Goal: Book appointment/travel/reservation

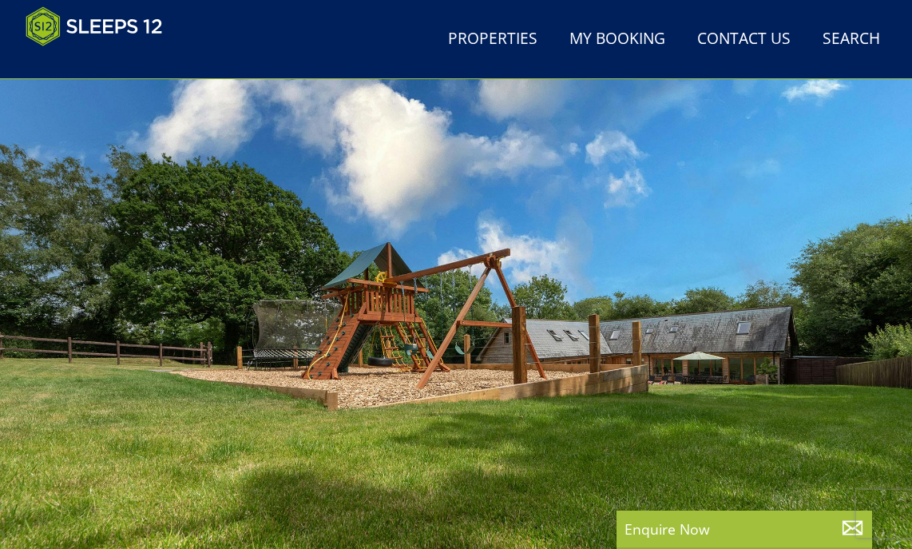
scroll to position [270, 0]
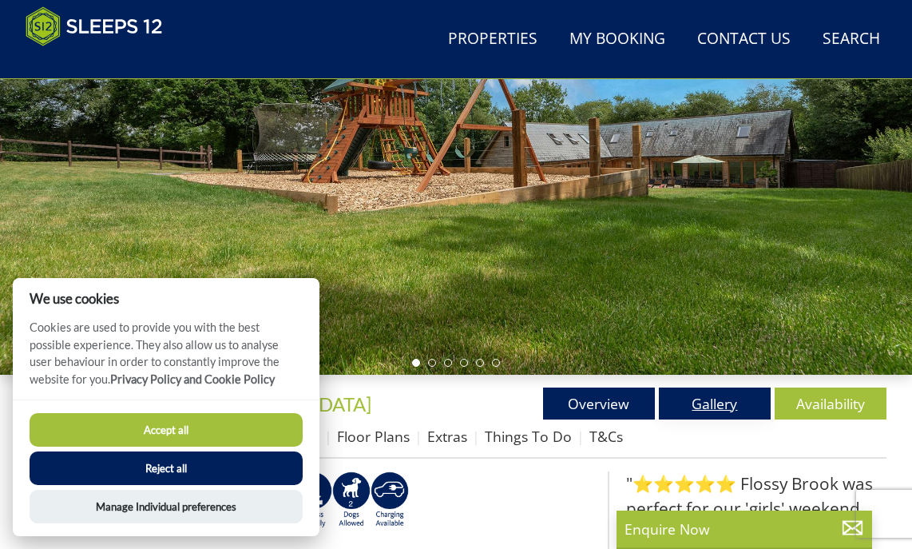
click at [730, 395] on link "Gallery" at bounding box center [715, 403] width 112 height 32
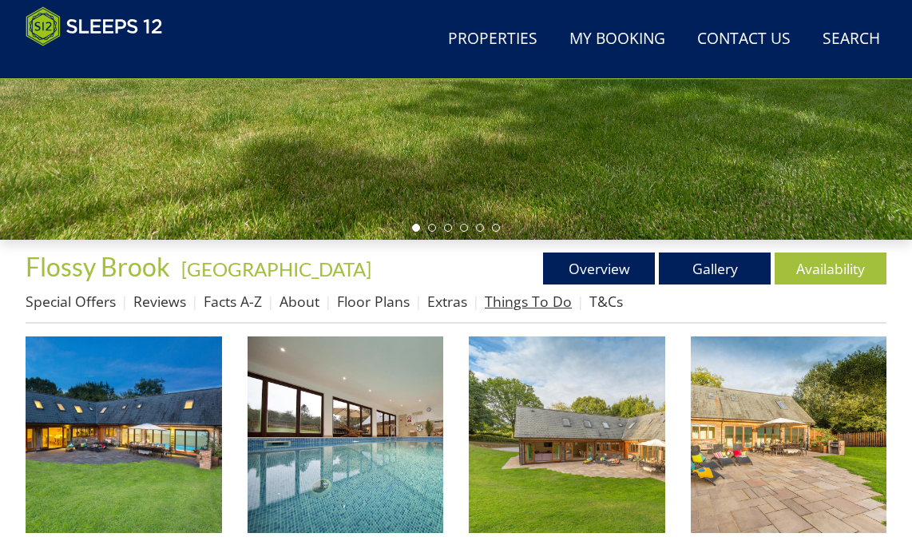
scroll to position [414, 0]
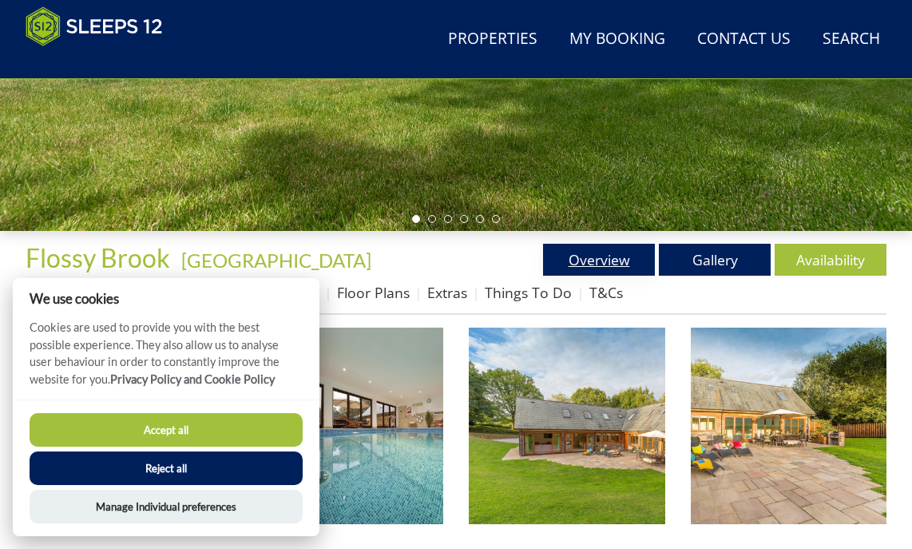
click at [595, 263] on link "Overview" at bounding box center [599, 260] width 112 height 32
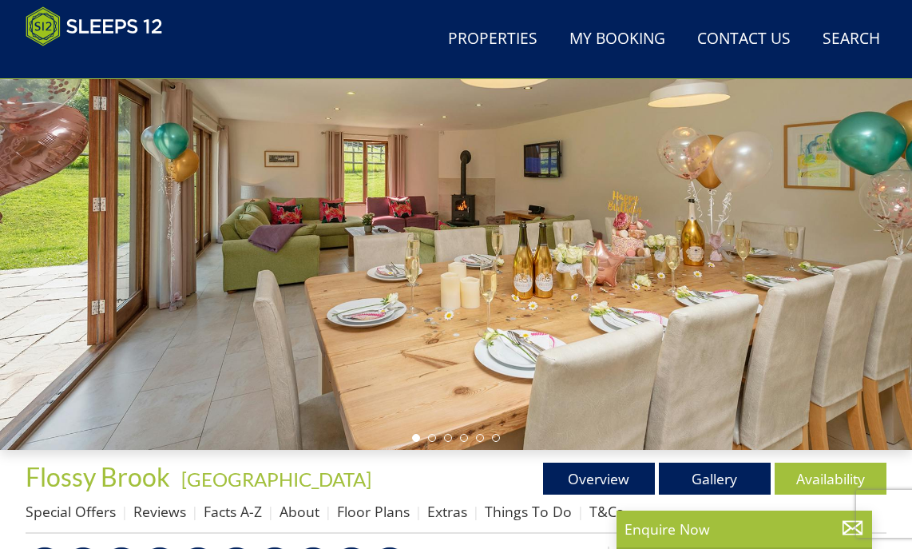
scroll to position [337, 0]
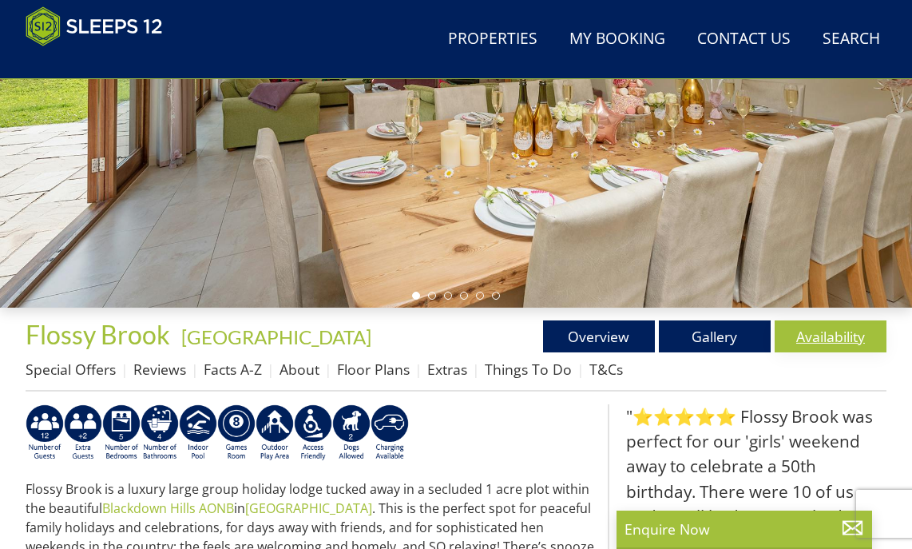
click at [851, 351] on link "Availability" at bounding box center [831, 336] width 112 height 32
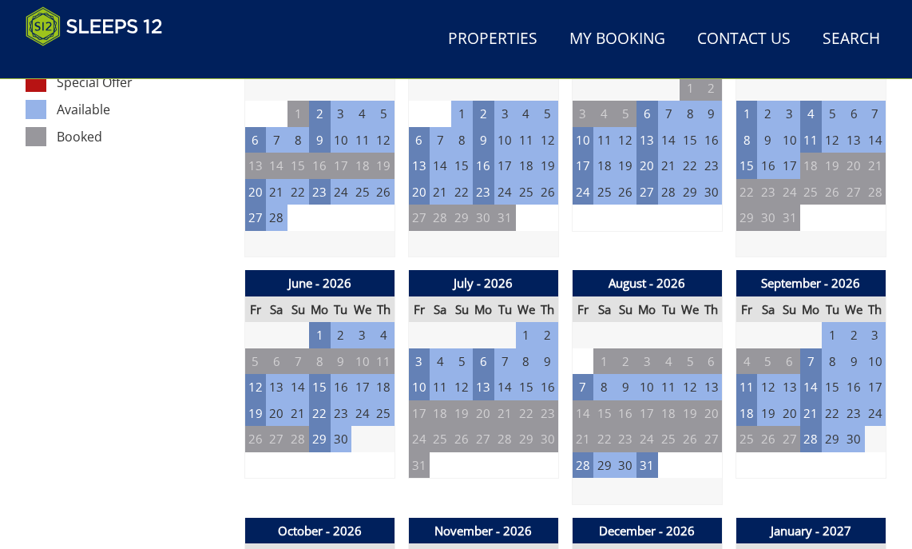
scroll to position [1036, 0]
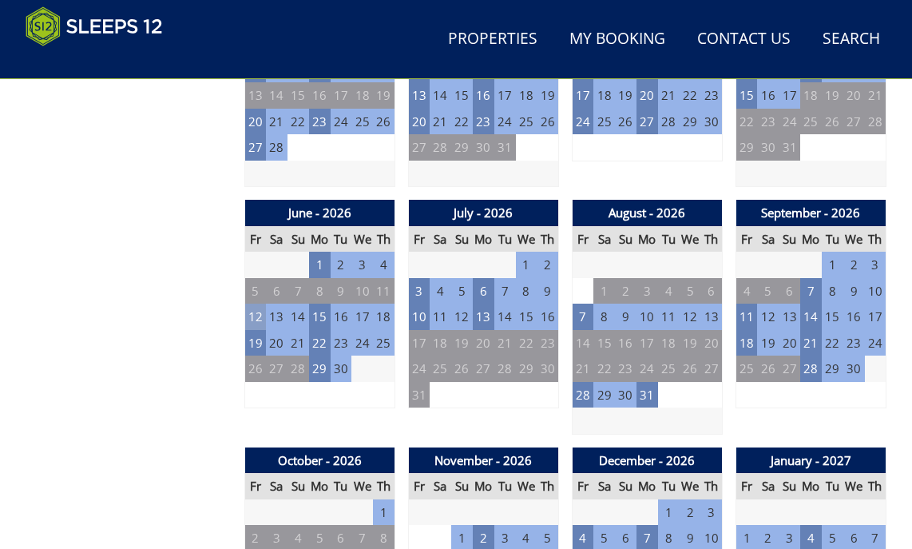
click at [254, 320] on td "12" at bounding box center [255, 316] width 22 height 26
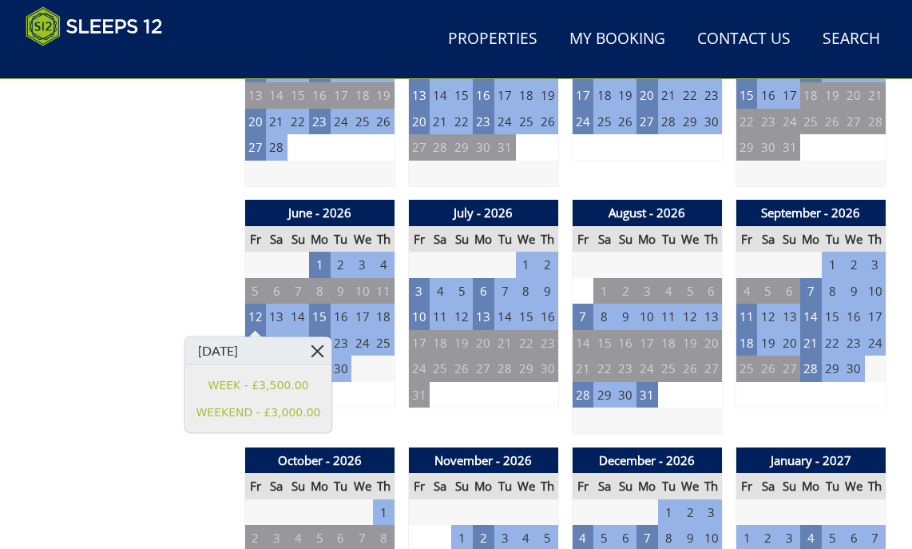
click at [317, 349] on link at bounding box center [317, 351] width 28 height 28
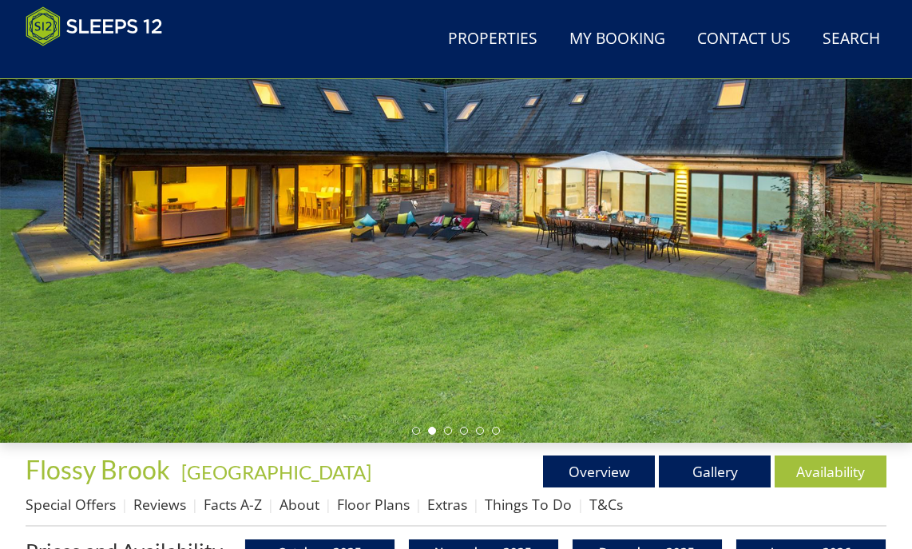
scroll to position [236, 0]
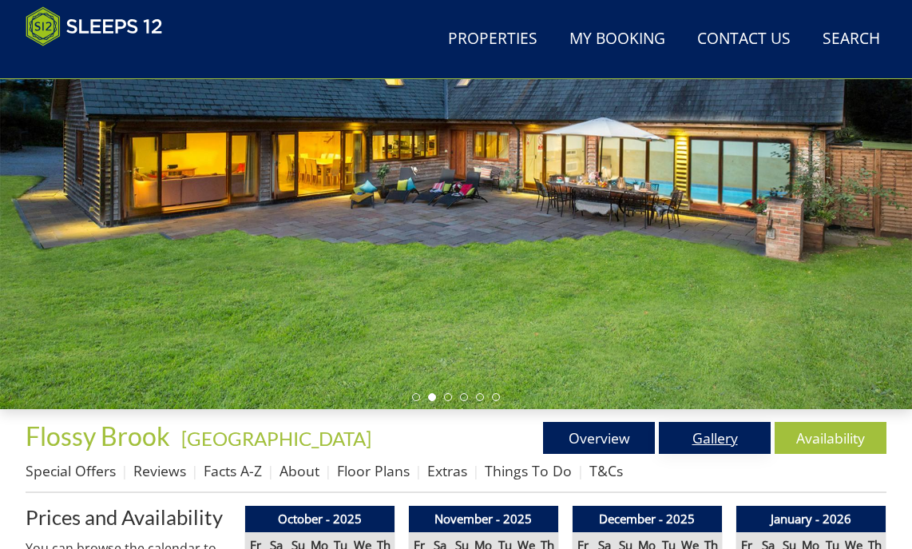
click at [700, 436] on link "Gallery" at bounding box center [715, 438] width 112 height 32
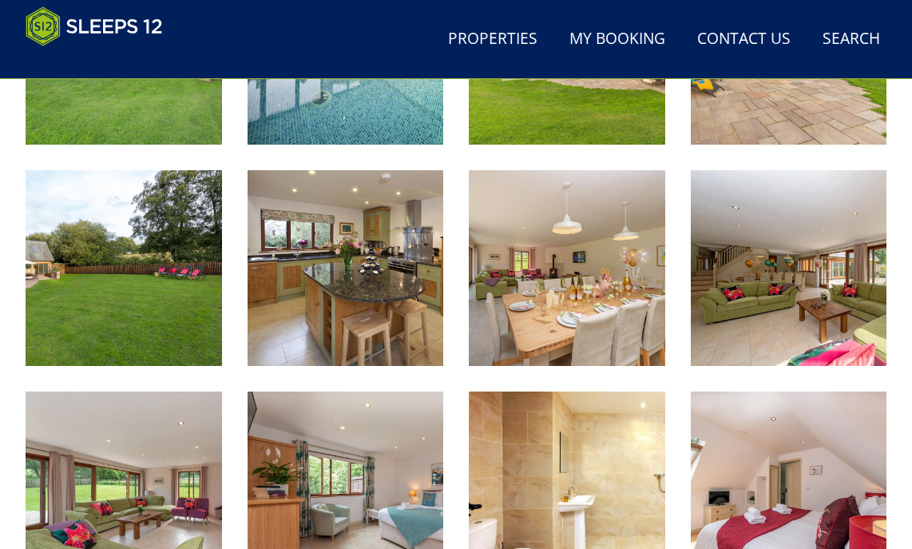
scroll to position [649, 0]
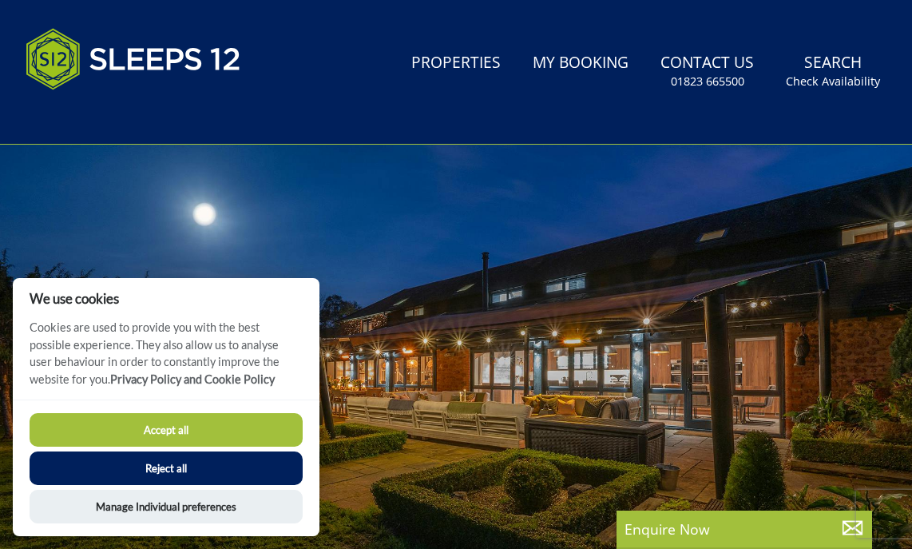
scroll to position [151, 0]
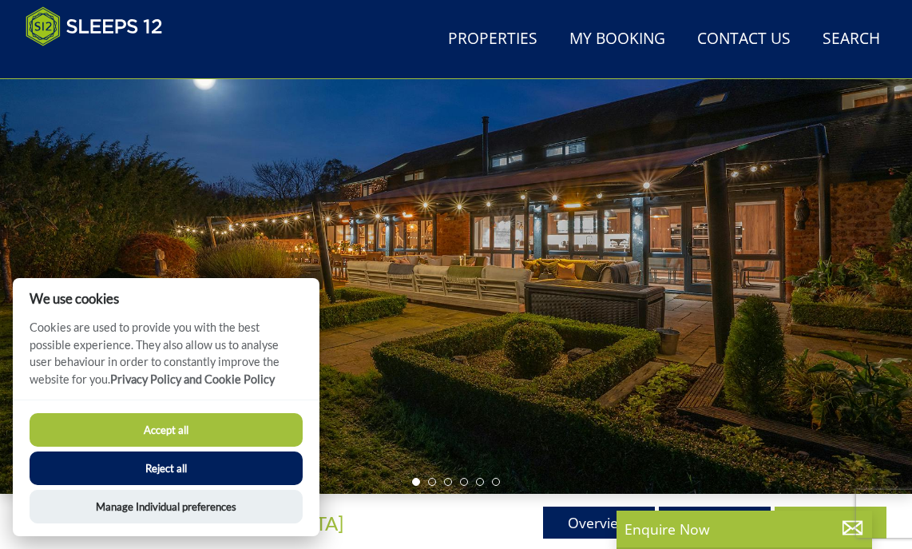
click at [227, 428] on button "Accept all" at bounding box center [166, 430] width 273 height 34
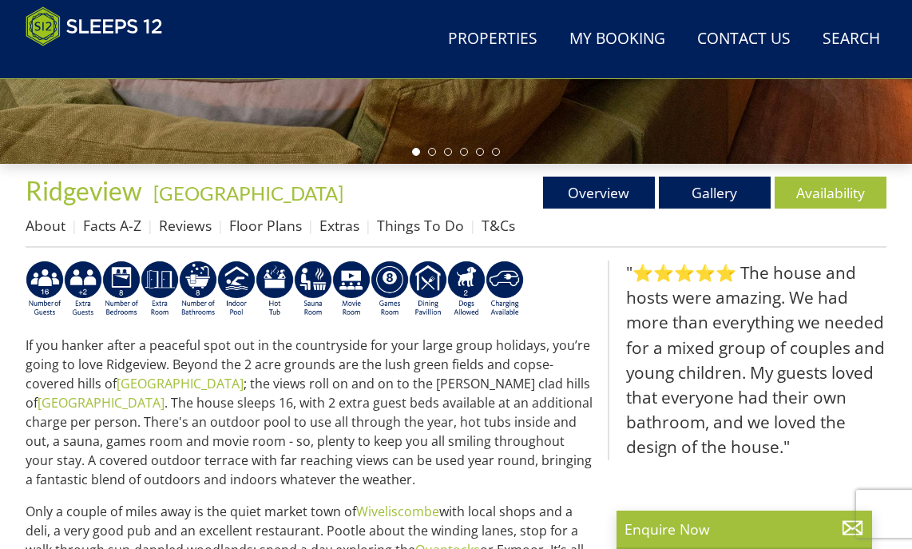
scroll to position [510, 0]
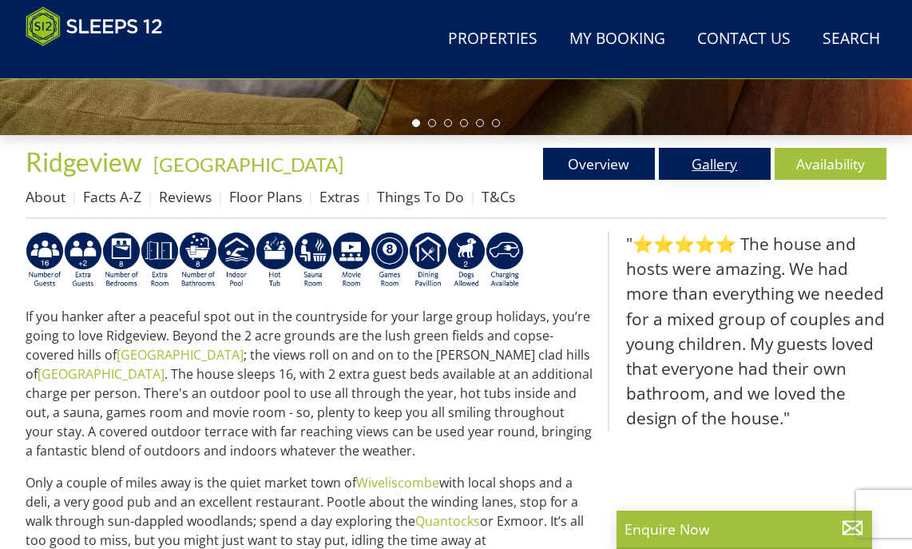
click at [722, 165] on link "Gallery" at bounding box center [715, 164] width 112 height 32
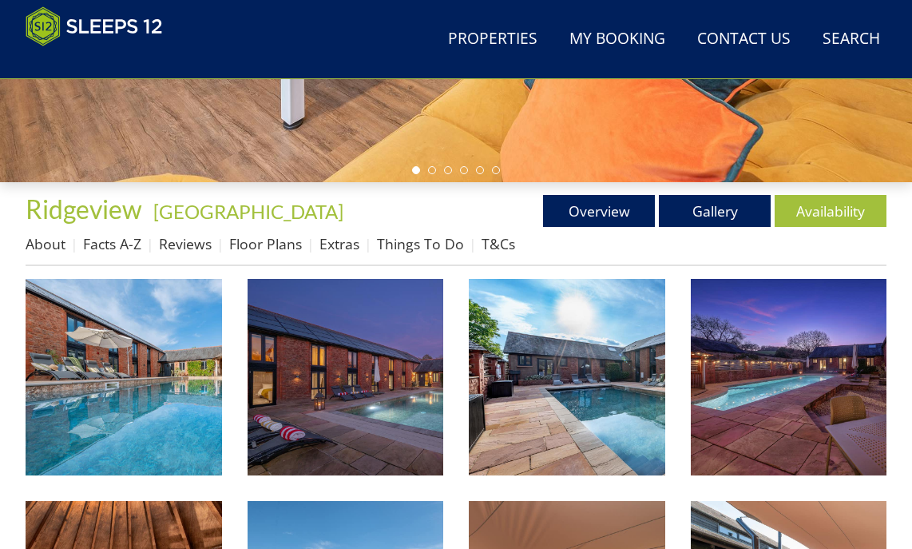
scroll to position [462, 0]
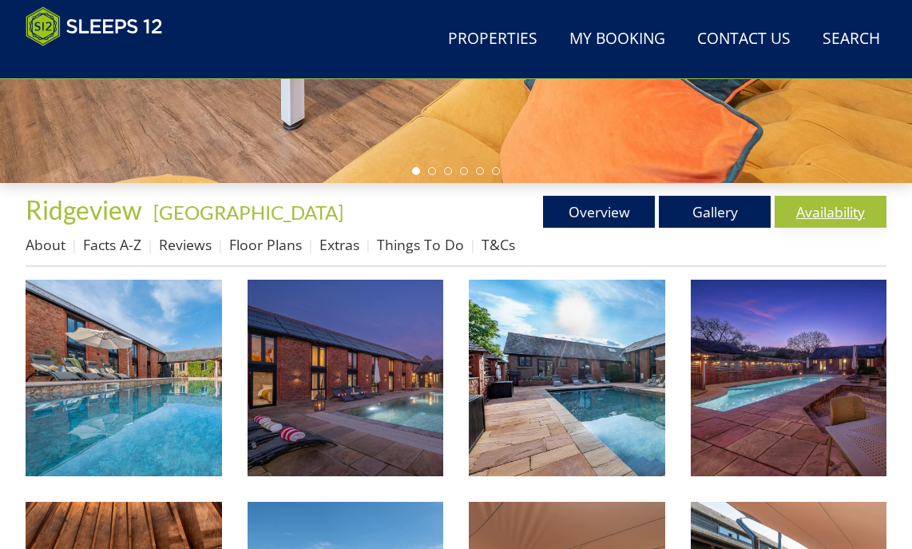
click at [818, 208] on link "Availability" at bounding box center [831, 212] width 112 height 32
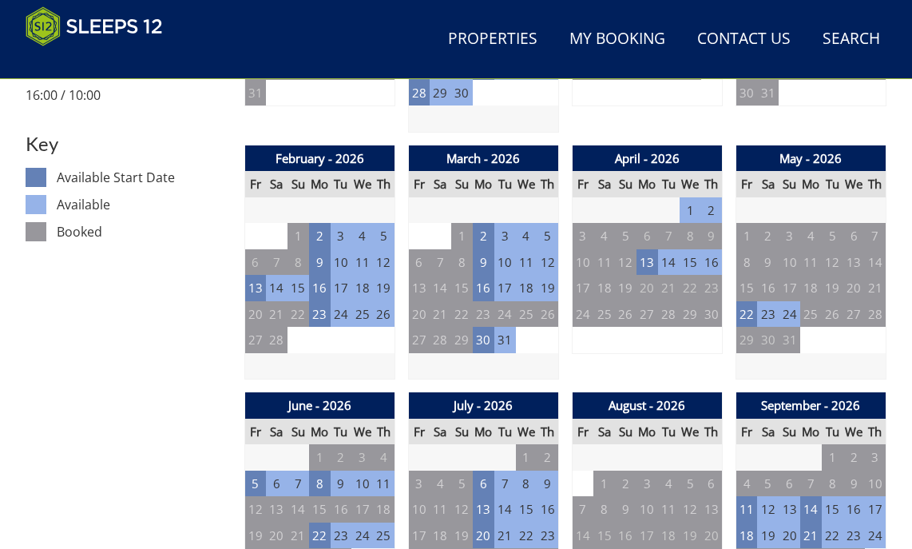
scroll to position [1024, 0]
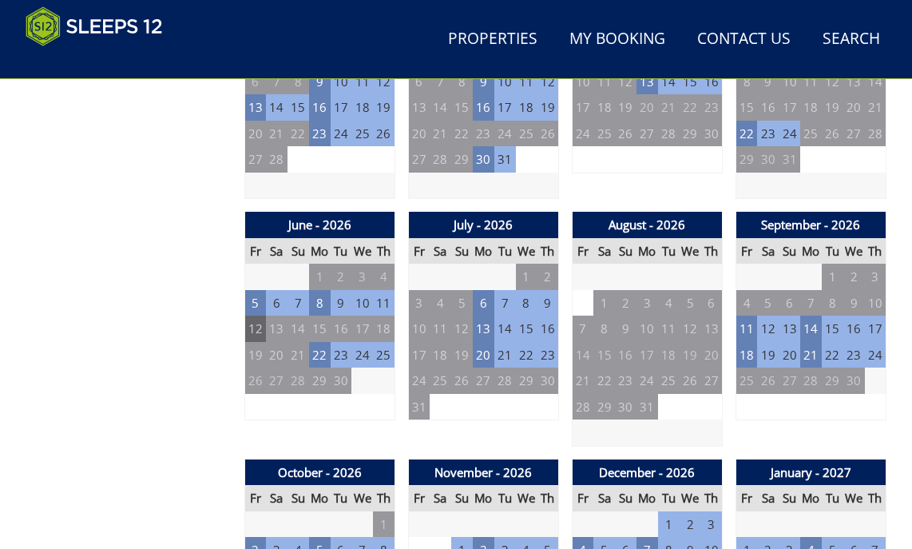
click at [255, 331] on td "12" at bounding box center [255, 328] width 22 height 26
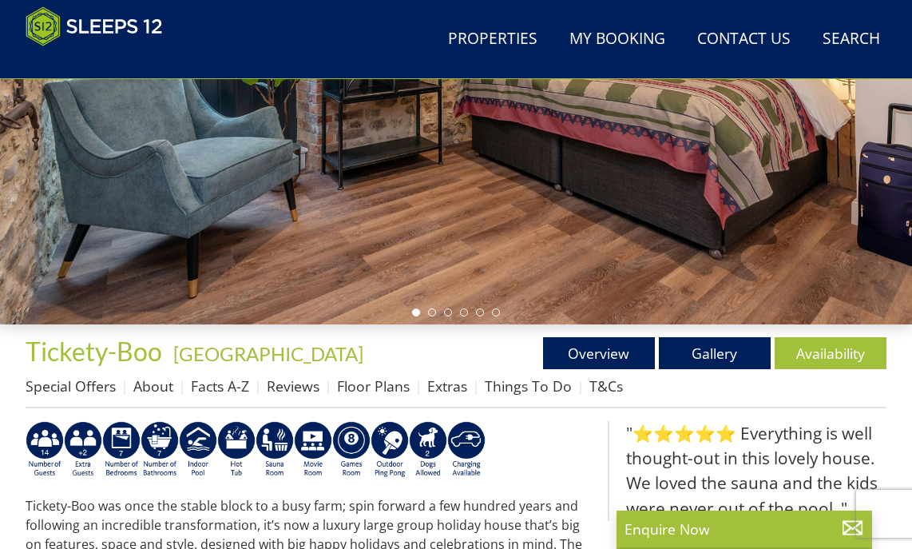
scroll to position [394, 0]
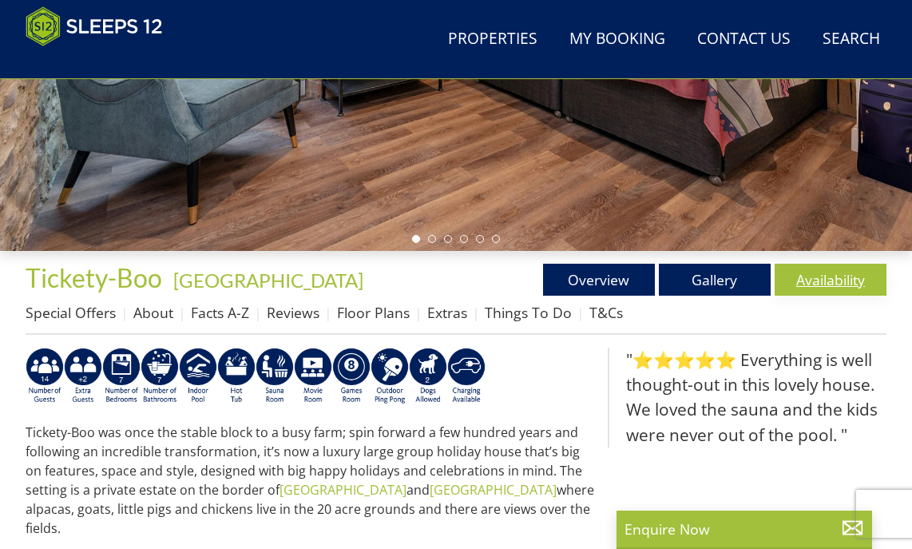
click at [819, 275] on link "Availability" at bounding box center [831, 280] width 112 height 32
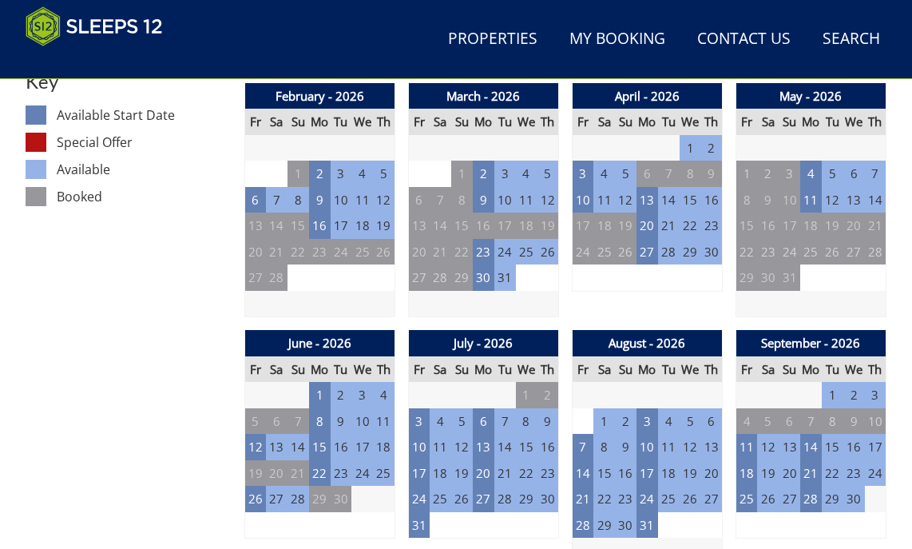
scroll to position [958, 0]
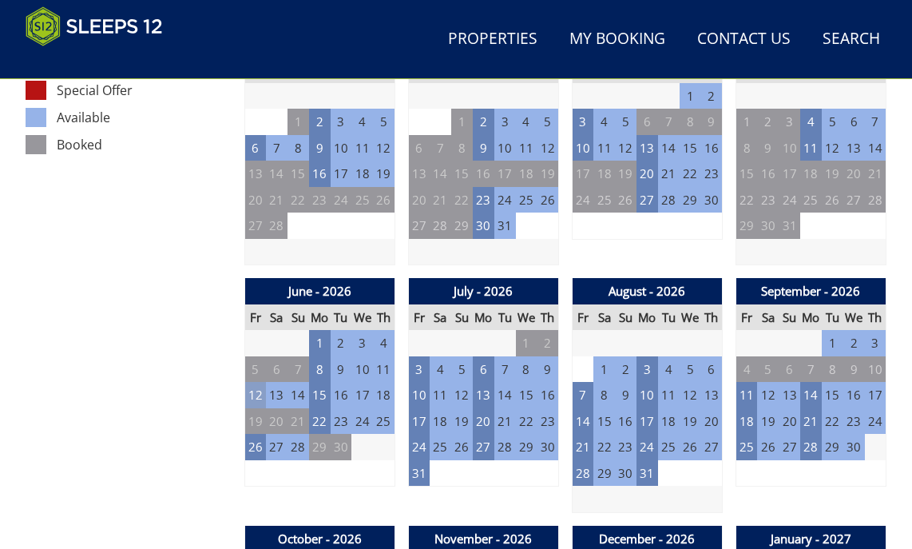
click at [253, 393] on td "12" at bounding box center [255, 395] width 22 height 26
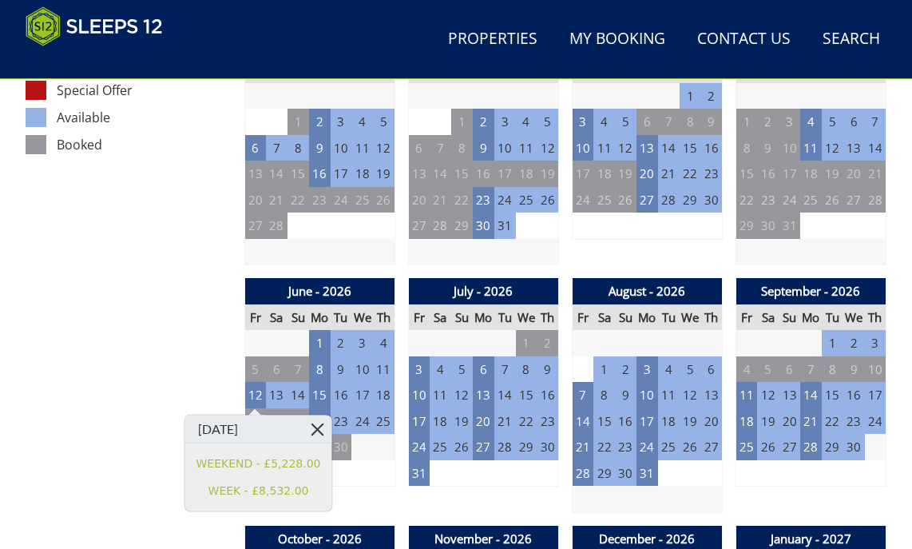
click at [312, 425] on link at bounding box center [317, 429] width 28 height 28
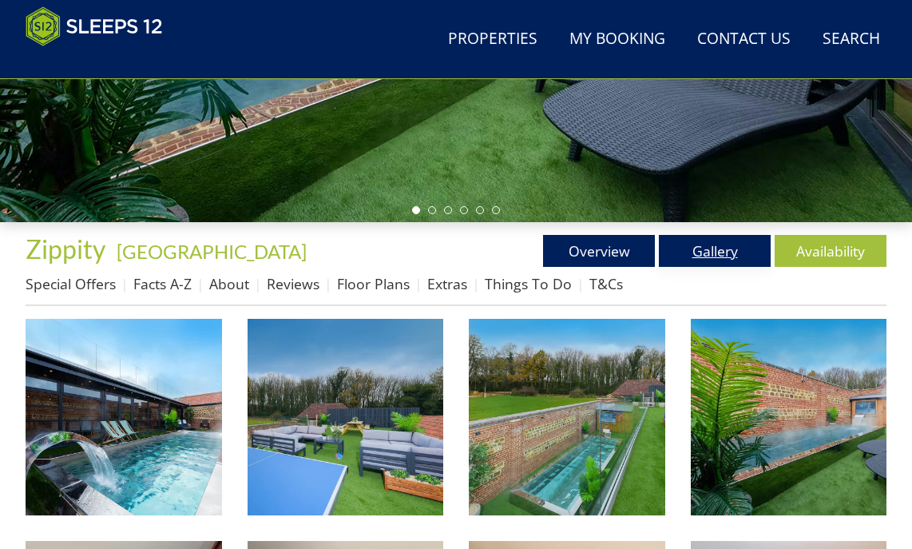
scroll to position [428, 0]
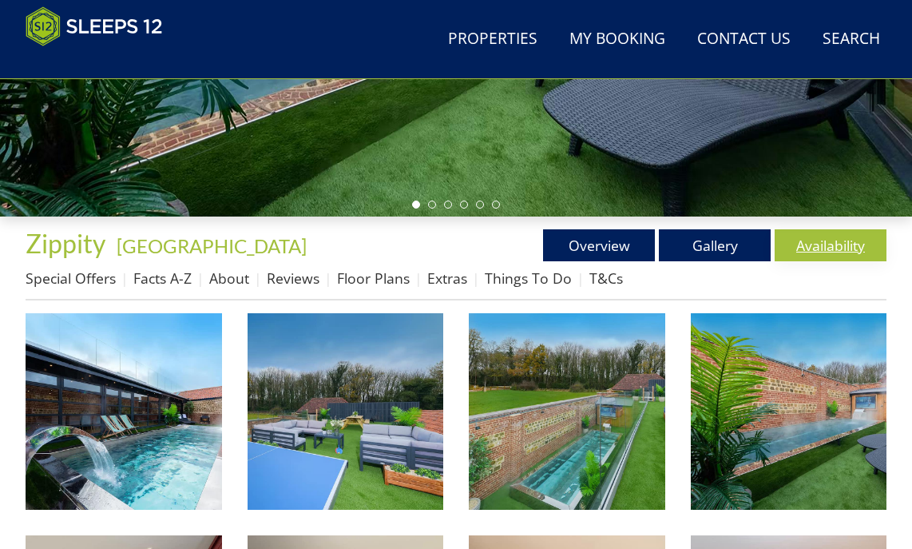
click at [806, 242] on link "Availability" at bounding box center [831, 245] width 112 height 32
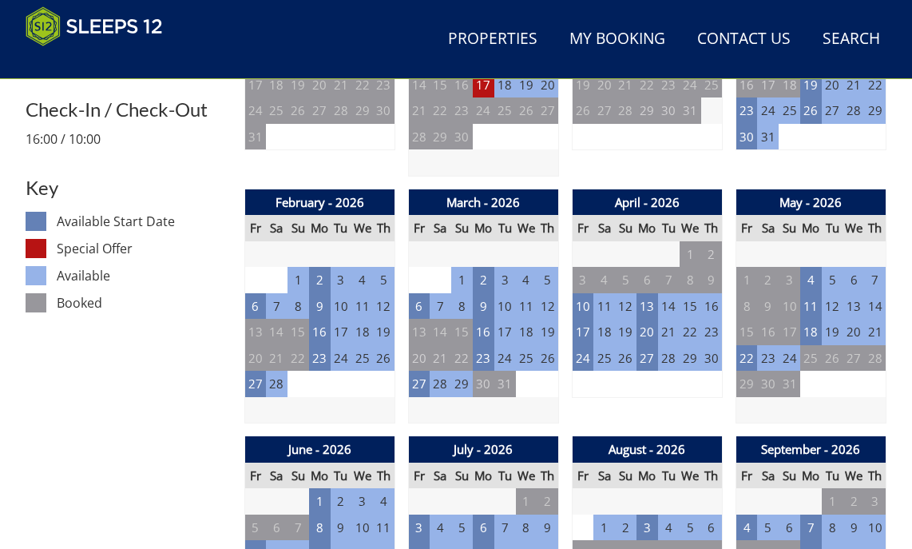
scroll to position [983, 0]
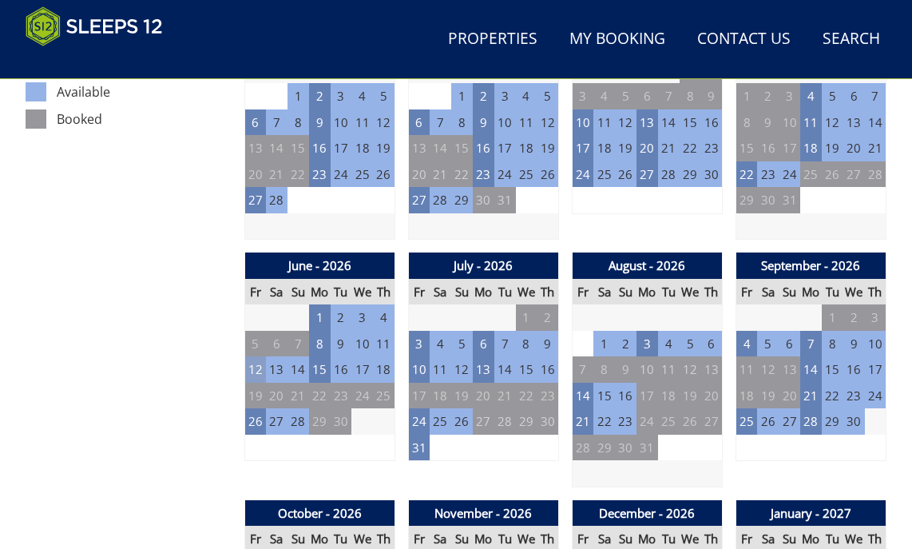
click at [256, 375] on td "12" at bounding box center [255, 369] width 22 height 26
